Goal: Check status: Check status

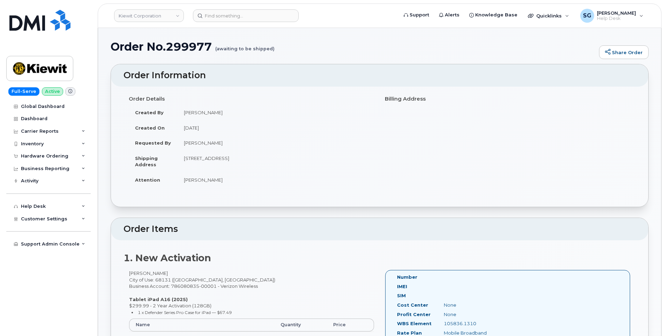
scroll to position [140, 0]
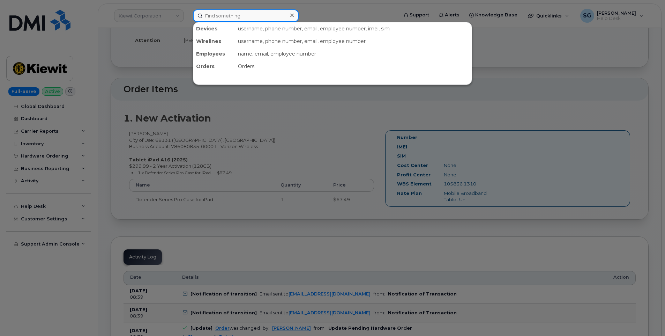
click at [223, 16] on input at bounding box center [246, 15] width 106 height 13
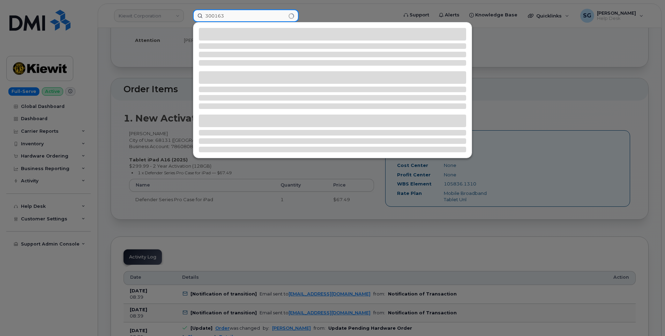
type input "300163"
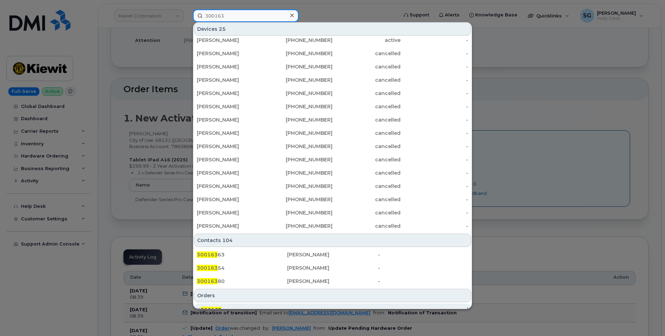
scroll to position [175, 0]
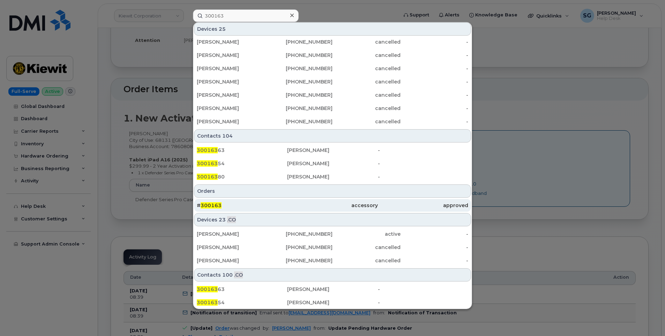
click at [264, 202] on div "# 300163" at bounding box center [242, 205] width 90 height 7
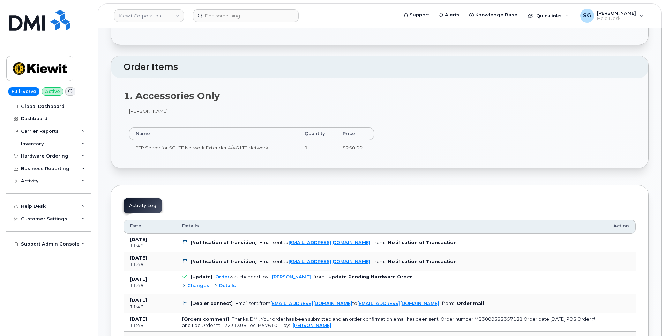
scroll to position [175, 0]
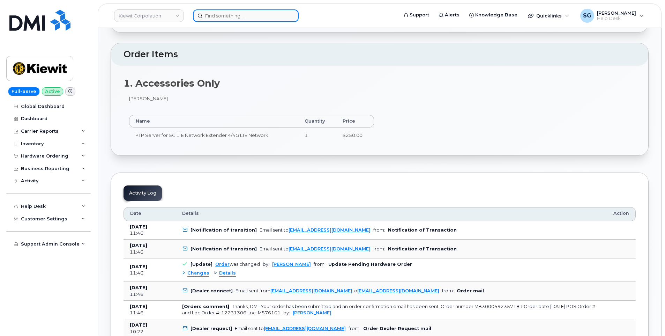
click at [271, 15] on input at bounding box center [246, 15] width 106 height 13
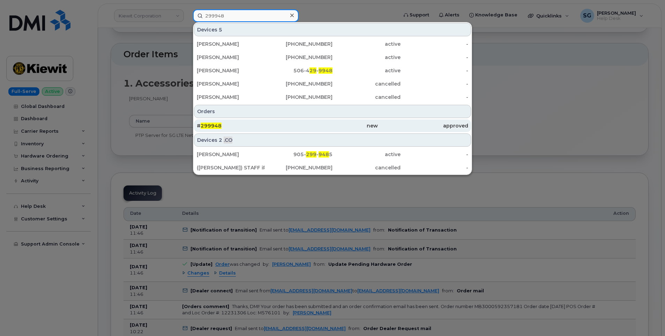
type input "299948"
click at [257, 123] on div "# 299948" at bounding box center [242, 125] width 90 height 7
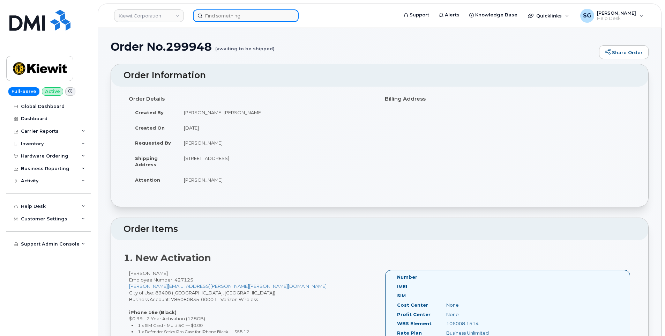
click at [254, 15] on input at bounding box center [246, 15] width 106 height 13
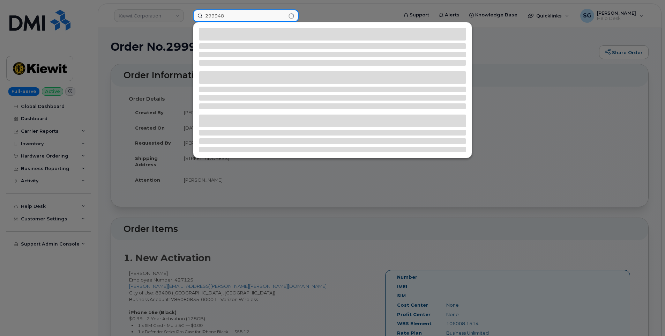
type input "299948"
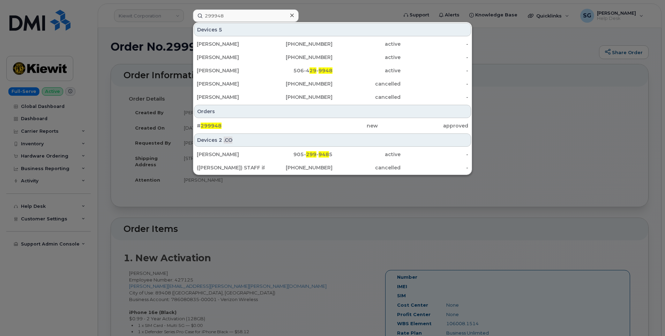
click at [227, 121] on div "# 299948" at bounding box center [242, 125] width 90 height 13
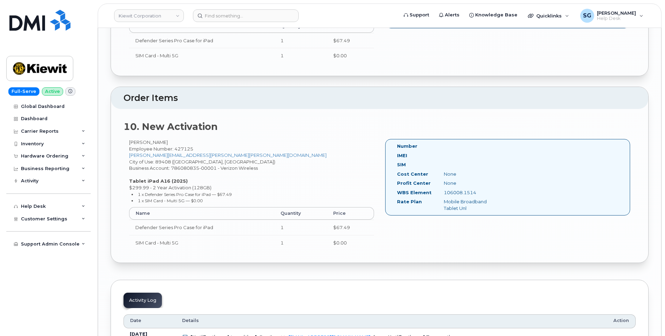
scroll to position [1955, 0]
